Goal: Task Accomplishment & Management: Manage account settings

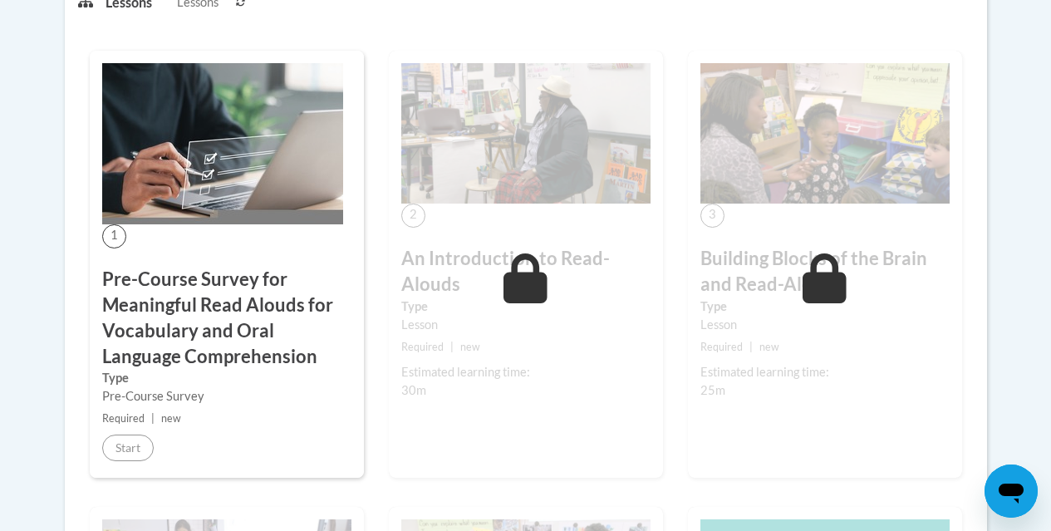
scroll to position [83, 0]
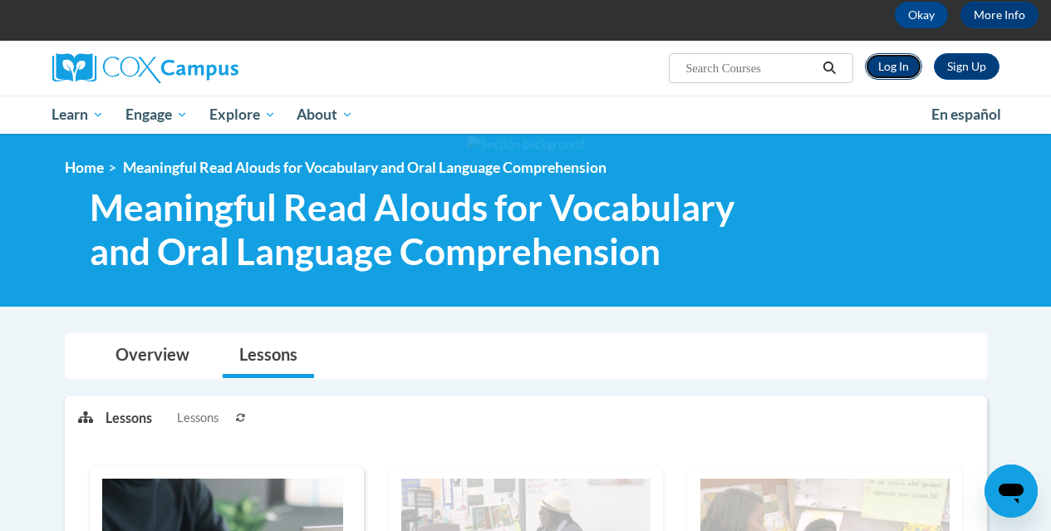
click at [886, 58] on link "Log In" at bounding box center [893, 66] width 57 height 27
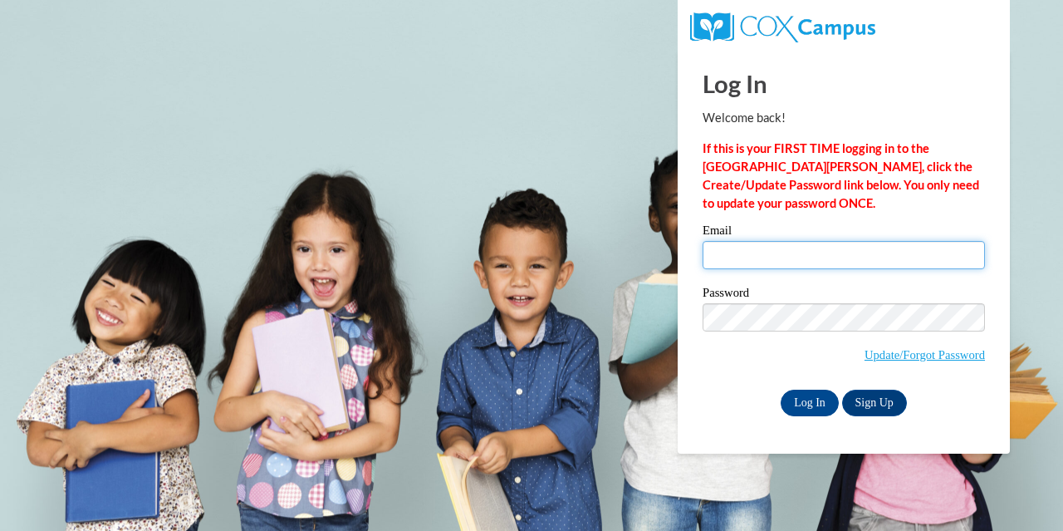
click at [739, 259] on input "Email" at bounding box center [844, 255] width 282 height 28
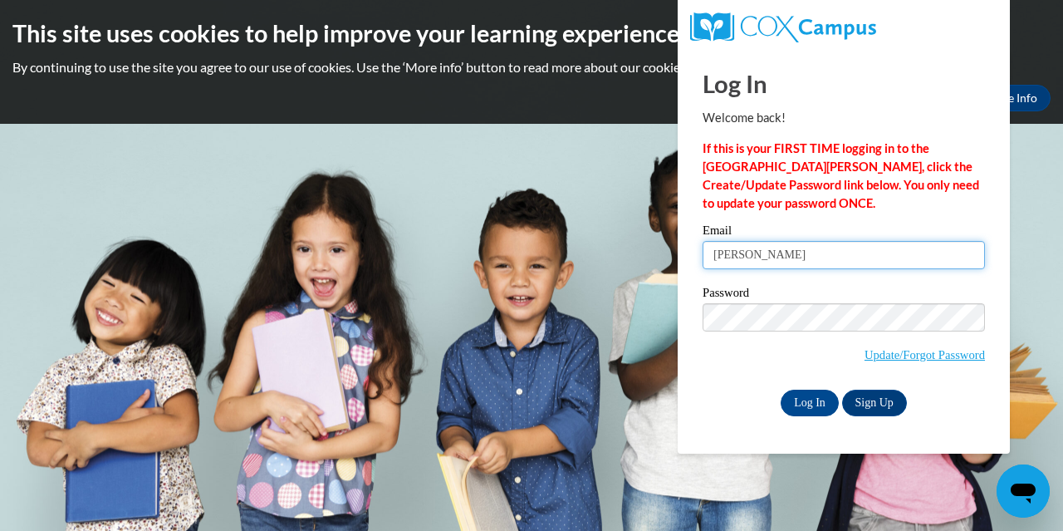
type input "maria.cha@my.viu.ca"
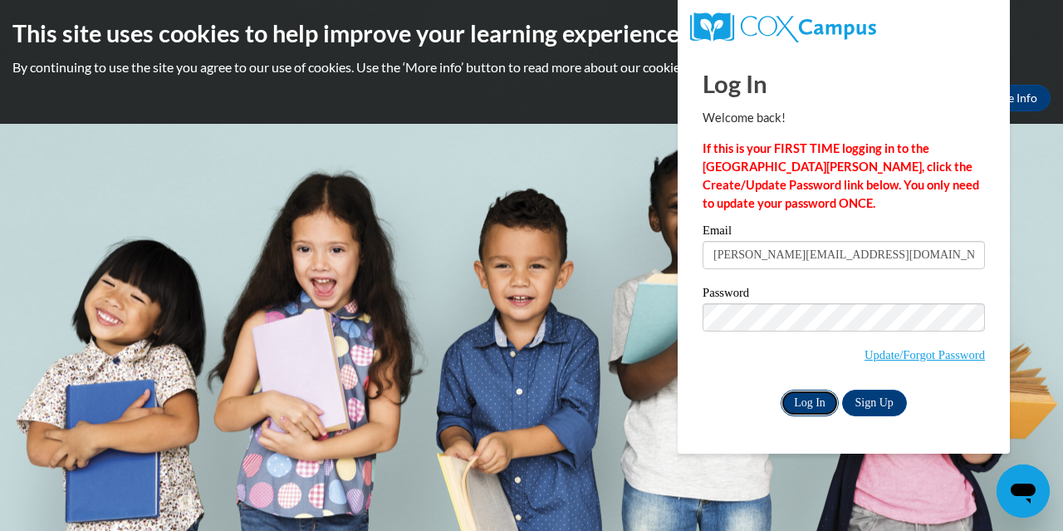
click at [813, 405] on input "Log In" at bounding box center [810, 403] width 58 height 27
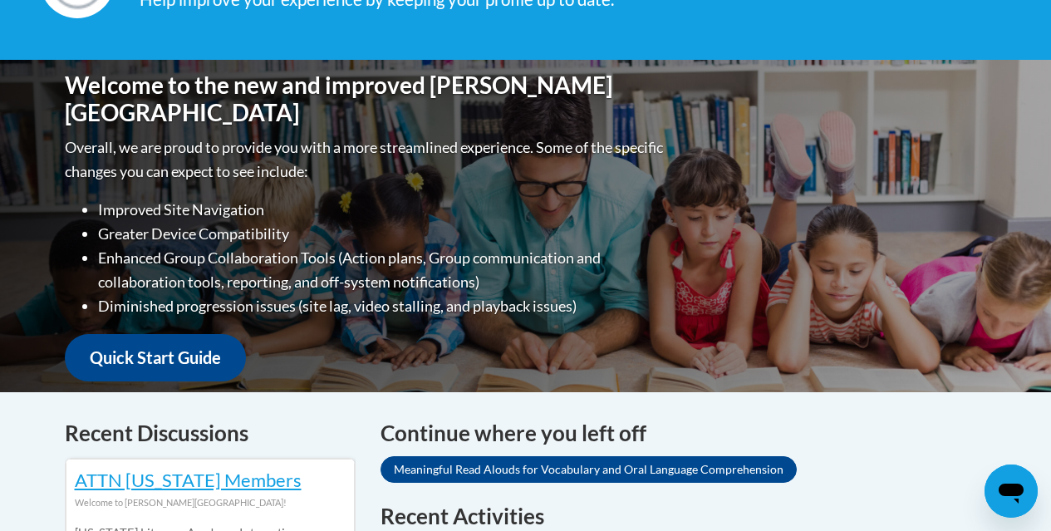
scroll to position [332, 0]
